Goal: Task Accomplishment & Management: Complete application form

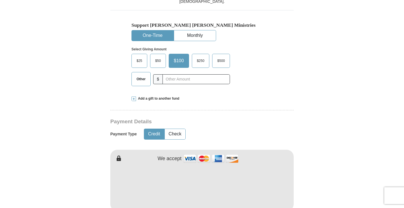
scroll to position [197, 0]
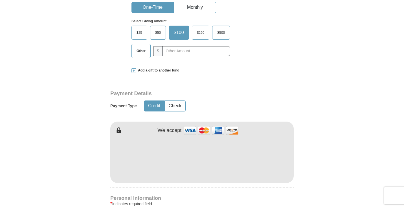
type input "[PERSON_NAME]"
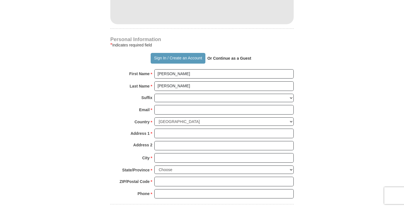
scroll to position [367, 0]
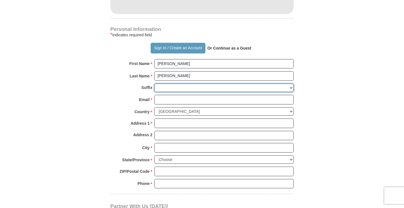
click at [161, 87] on select "[PERSON_NAME] I II III IV V VI" at bounding box center [223, 88] width 139 height 9
select select "Sr"
click at [154, 84] on select "[PERSON_NAME] I II III IV V VI" at bounding box center [223, 88] width 139 height 9
click at [165, 100] on input "Email *" at bounding box center [223, 100] width 139 height 10
type input "[EMAIL_ADDRESS][DOMAIN_NAME]"
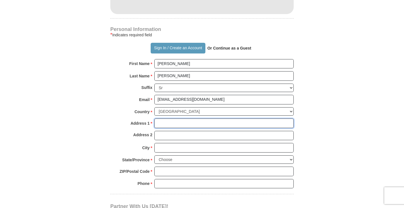
type input "[STREET_ADDRESS]"
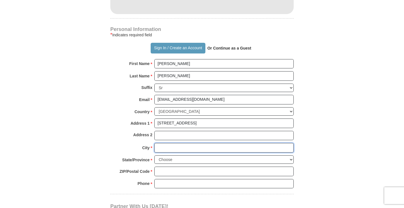
type input "Philo"
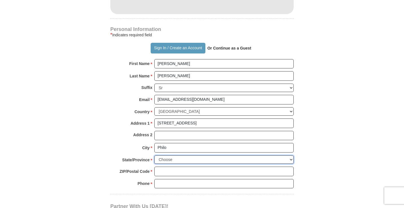
select select "IL"
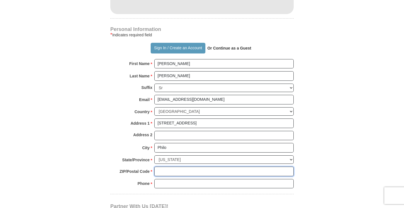
type input "61864"
type input "2172025266"
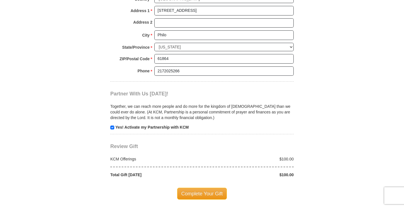
scroll to position [508, 0]
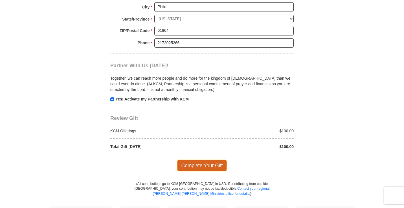
click at [201, 163] on span "Complete Your Gift" at bounding box center [202, 166] width 50 height 12
